Goal: Navigation & Orientation: Understand site structure

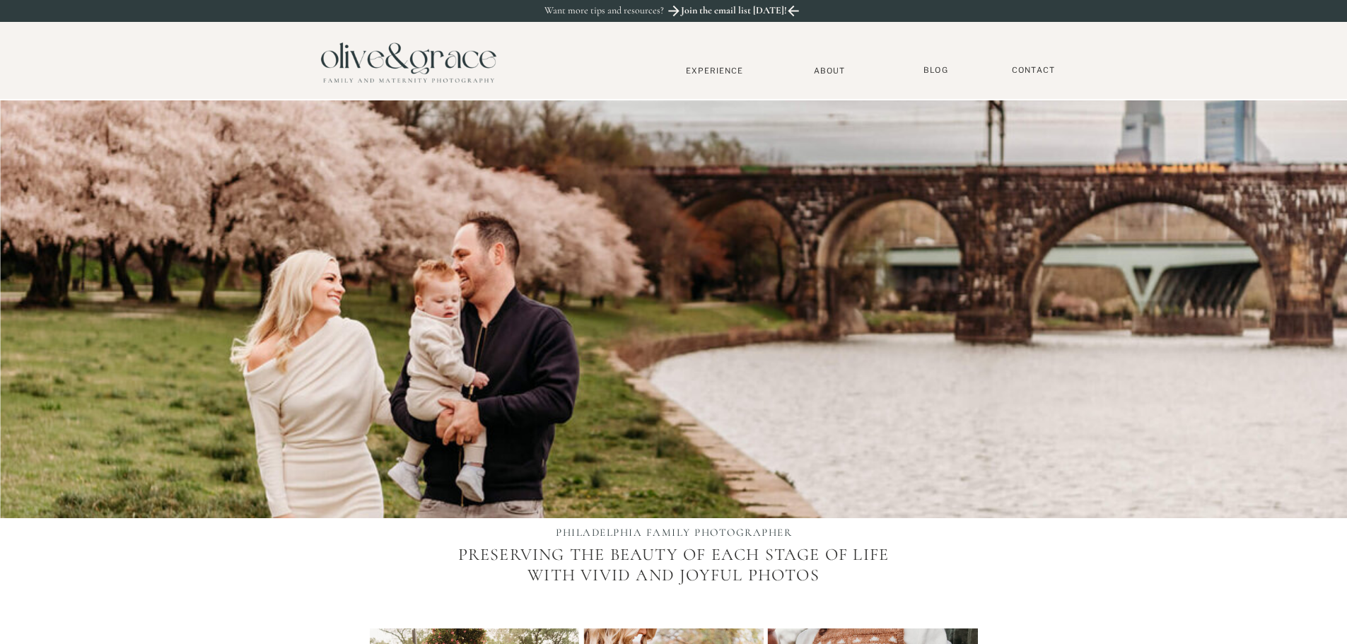
click at [715, 67] on nav "Experience" at bounding box center [714, 71] width 93 height 10
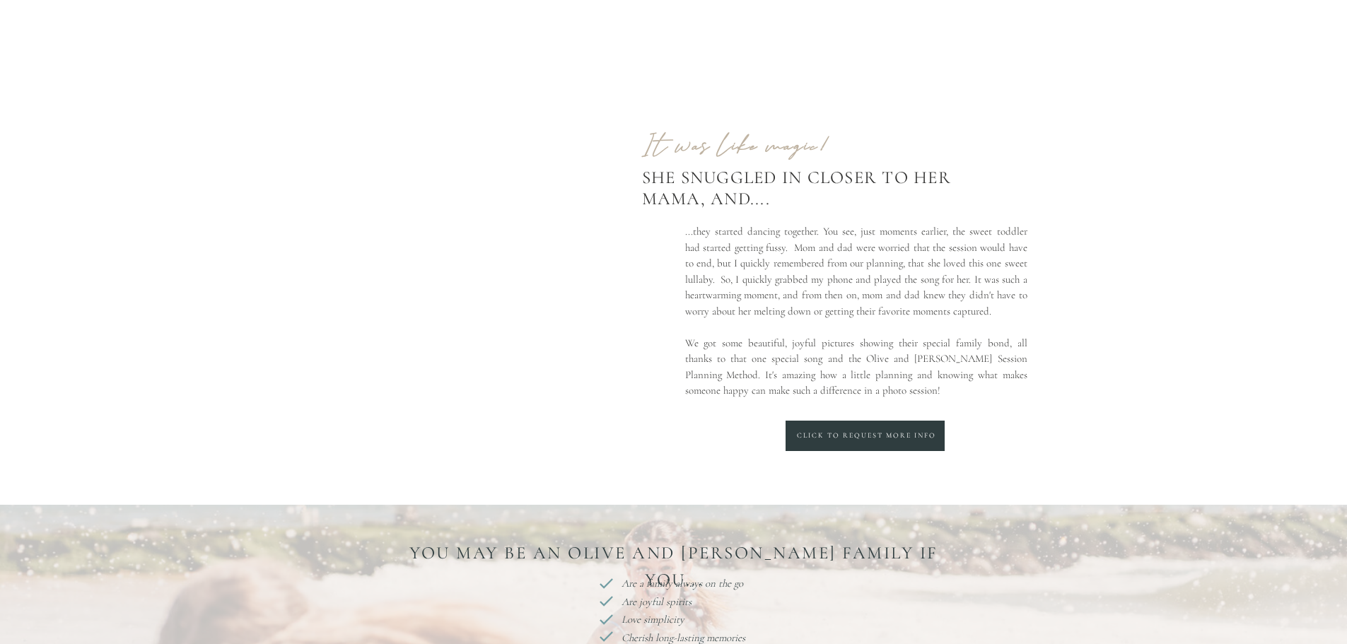
scroll to position [354, 0]
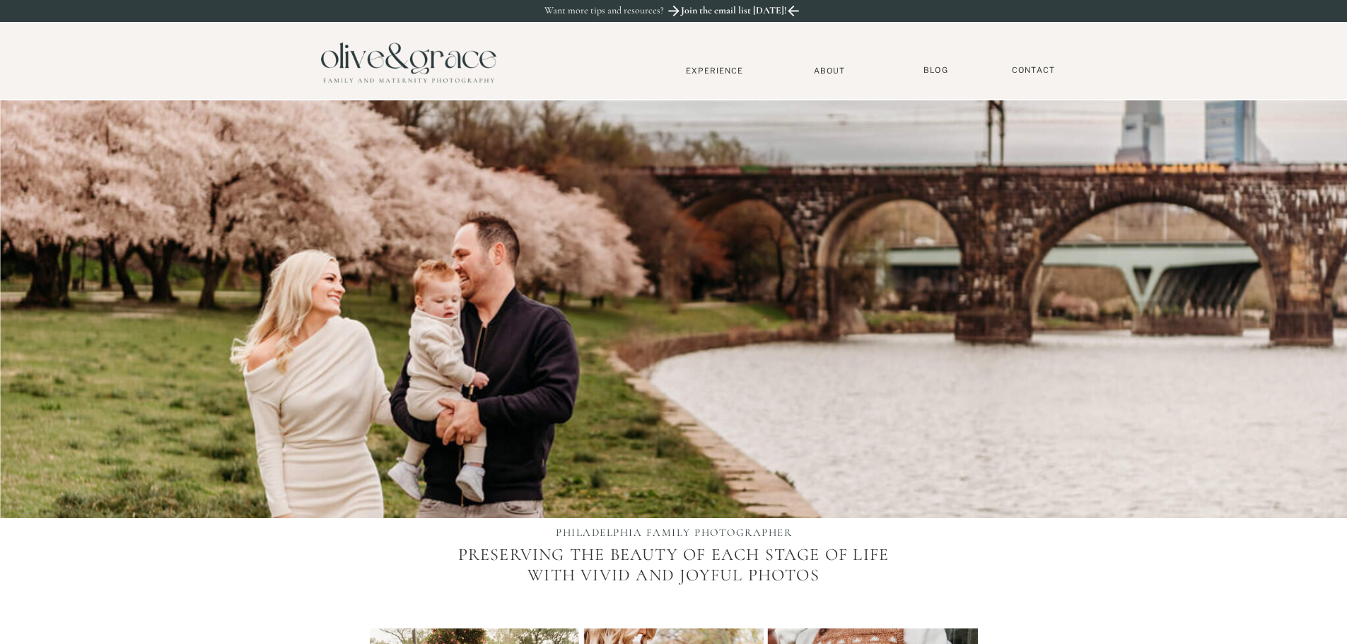
click at [823, 75] on nav "About" at bounding box center [829, 70] width 43 height 9
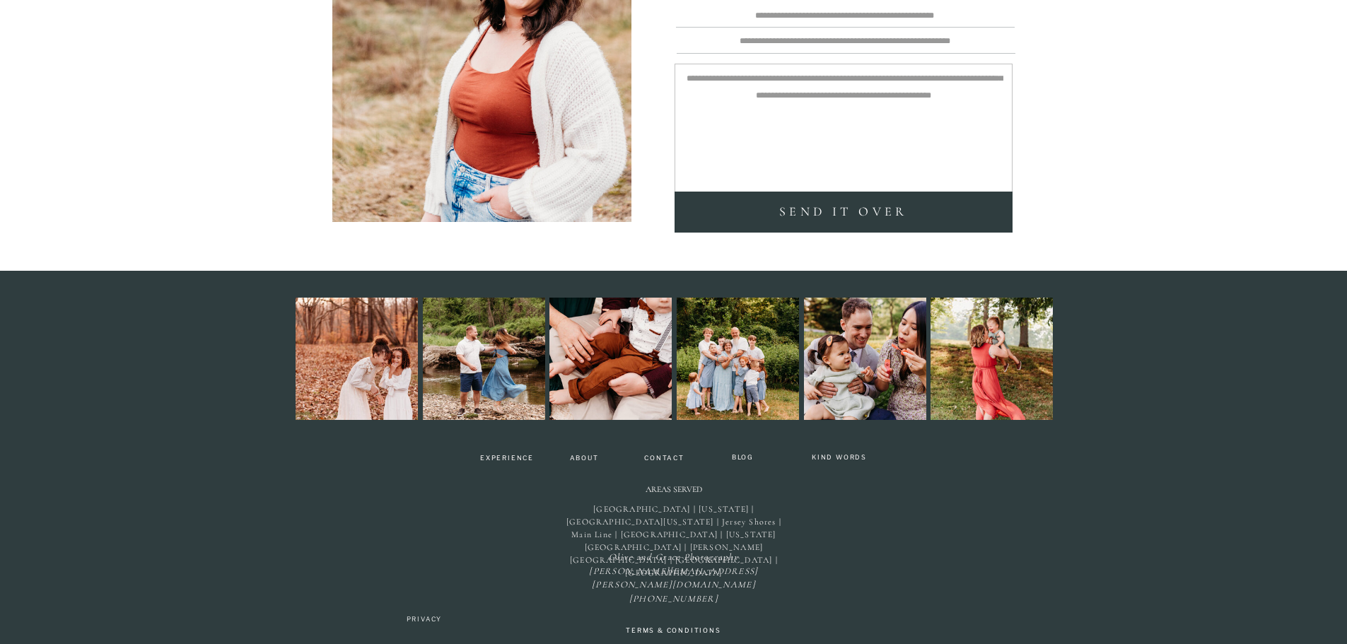
scroll to position [3189, 0]
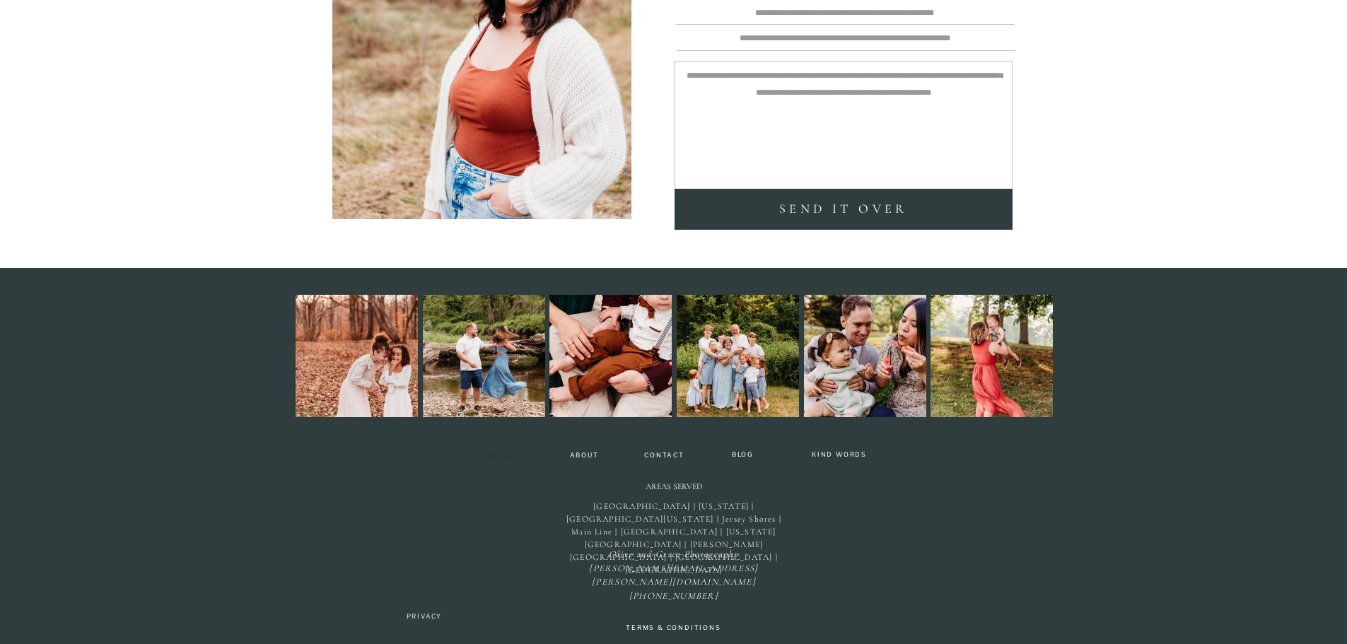
click at [516, 455] on nav "Experience" at bounding box center [507, 457] width 67 height 10
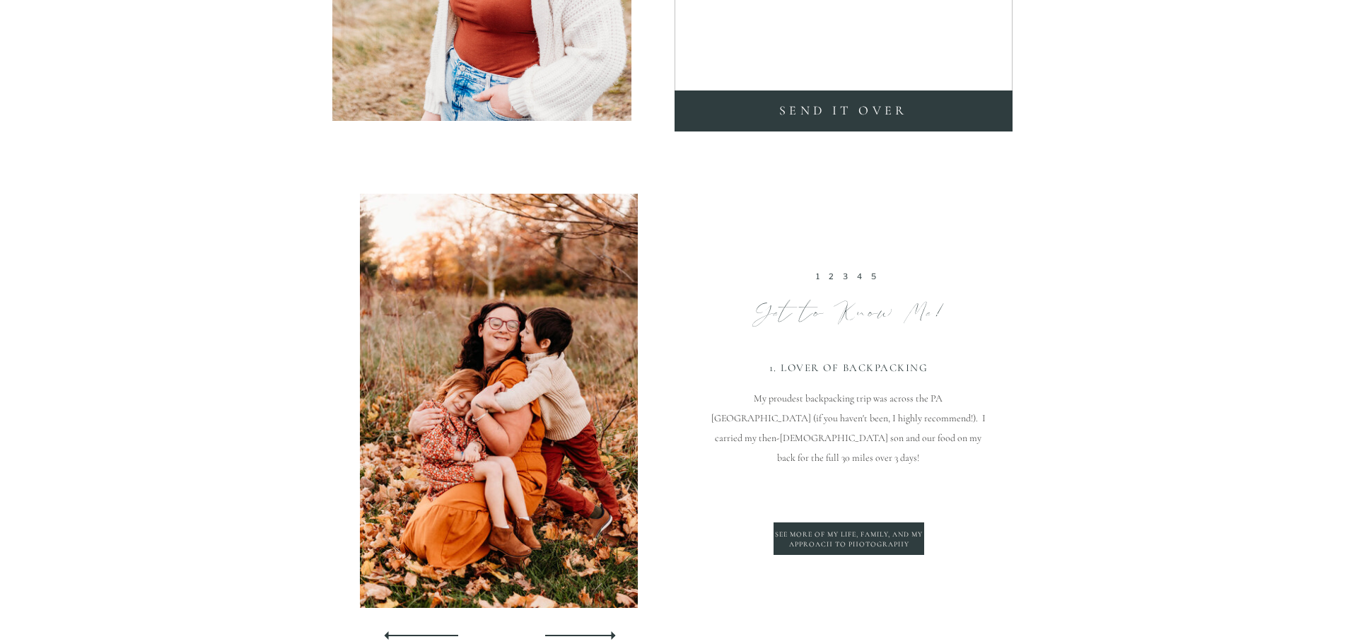
scroll to position [3465, 0]
